Goal: Task Accomplishment & Management: Manage account settings

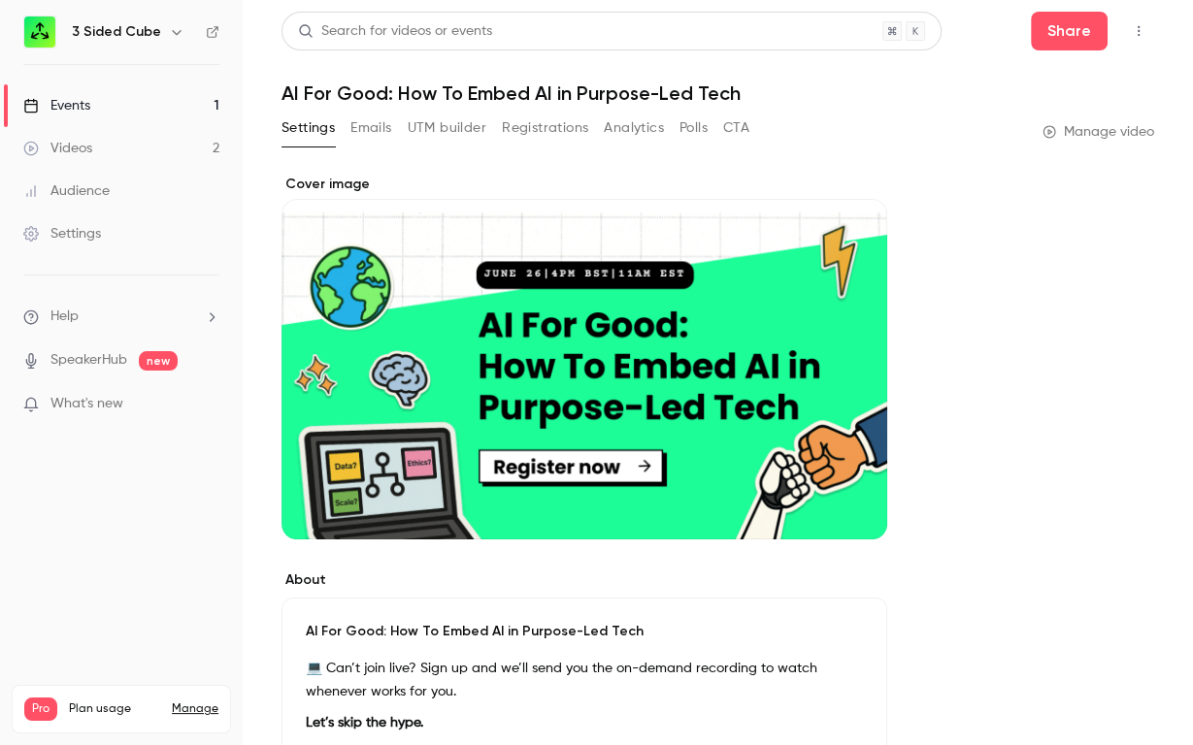
click at [112, 98] on link "Events 1" at bounding box center [121, 105] width 243 height 43
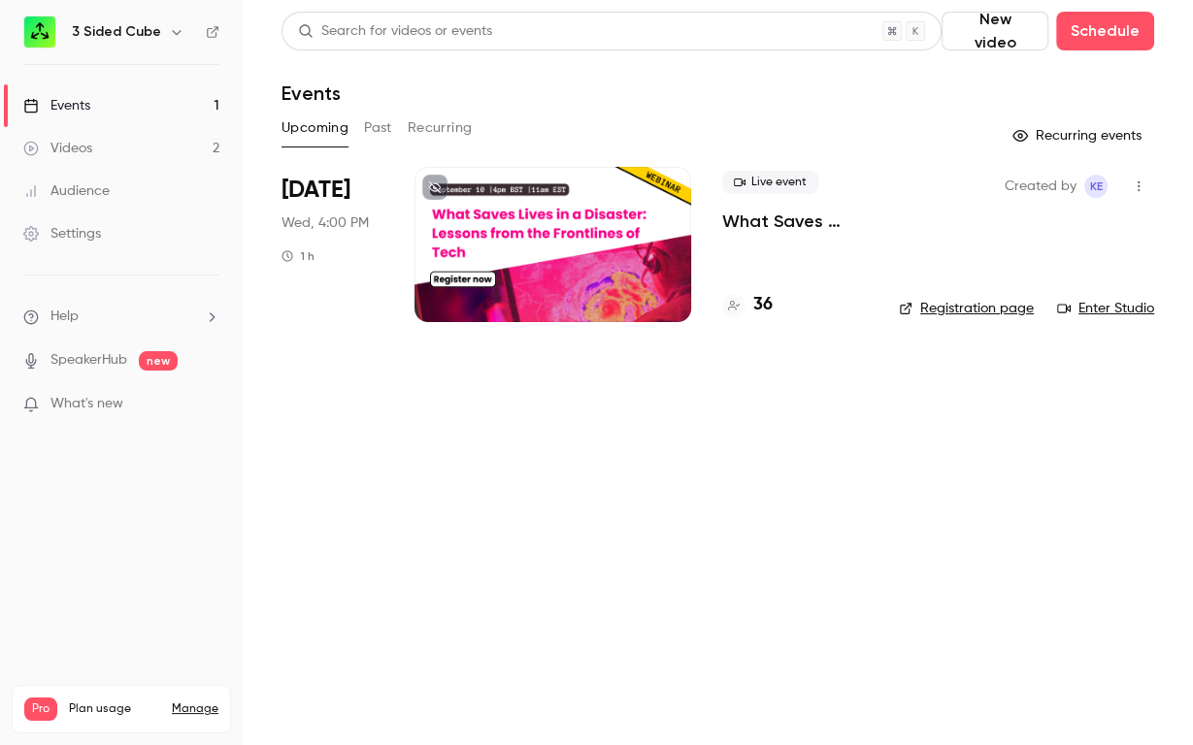
click at [454, 244] on div at bounding box center [552, 244] width 277 height 155
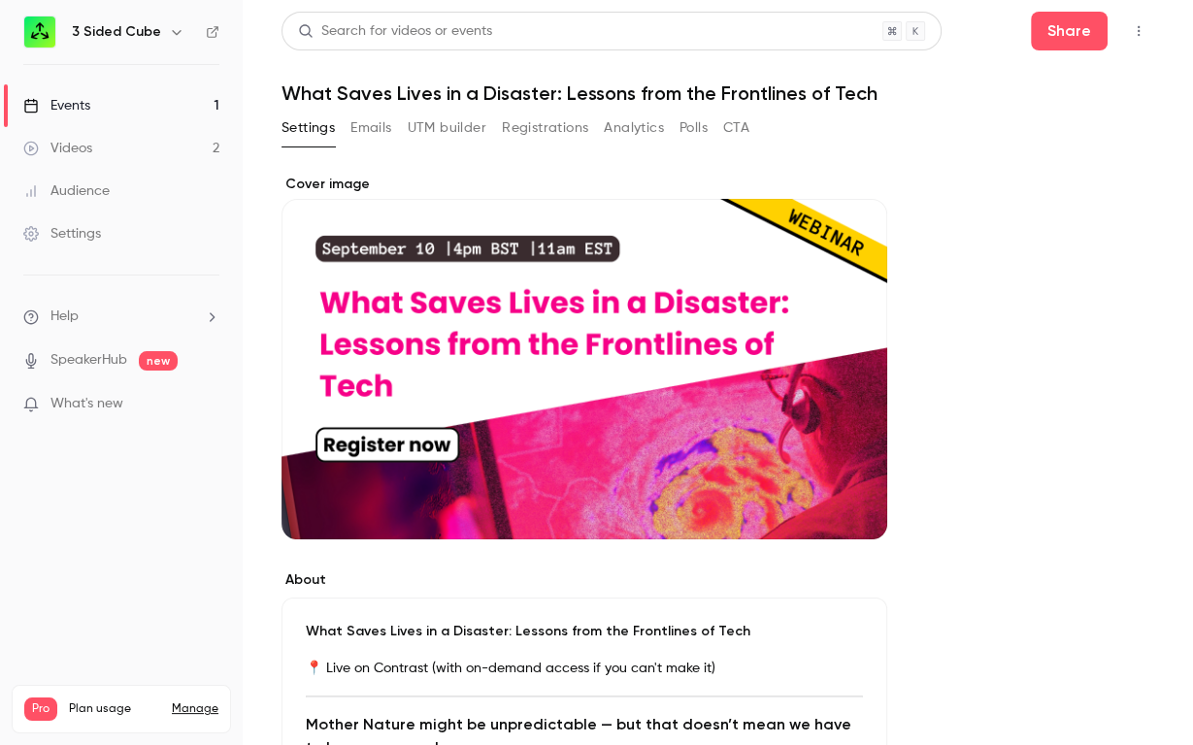
click at [534, 134] on button "Registrations" at bounding box center [545, 128] width 86 height 31
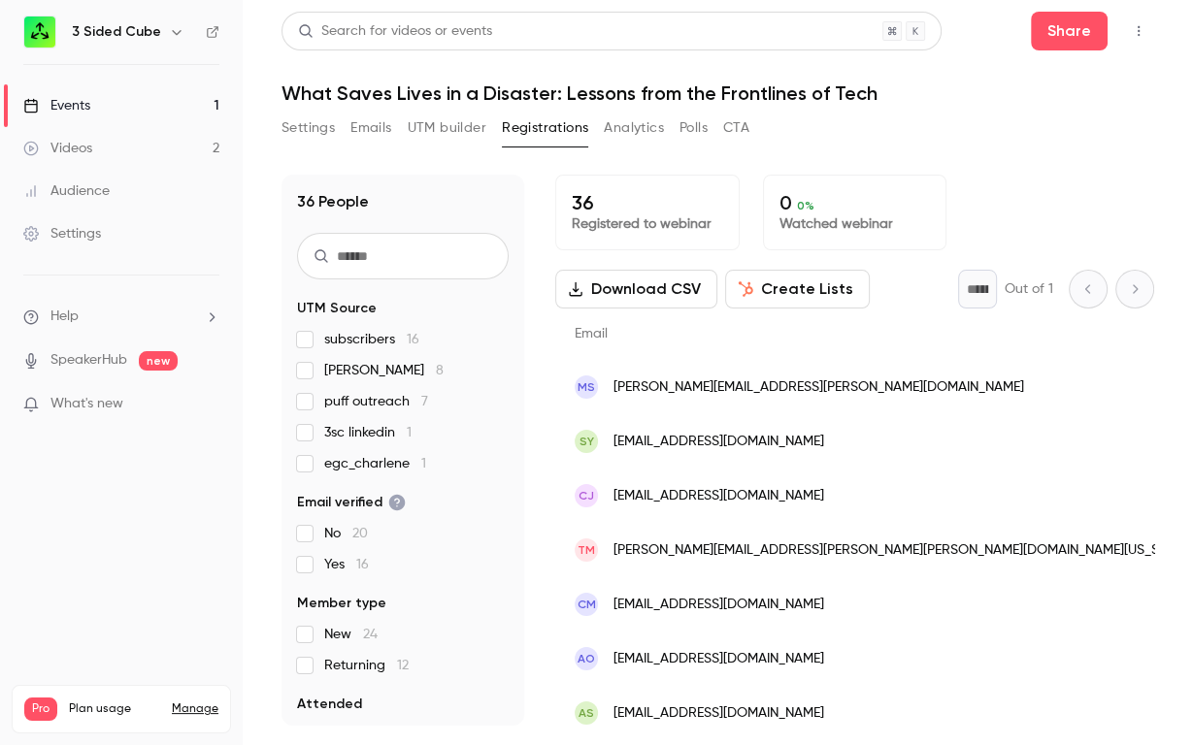
scroll to position [0, 599]
